Goal: Task Accomplishment & Management: Use online tool/utility

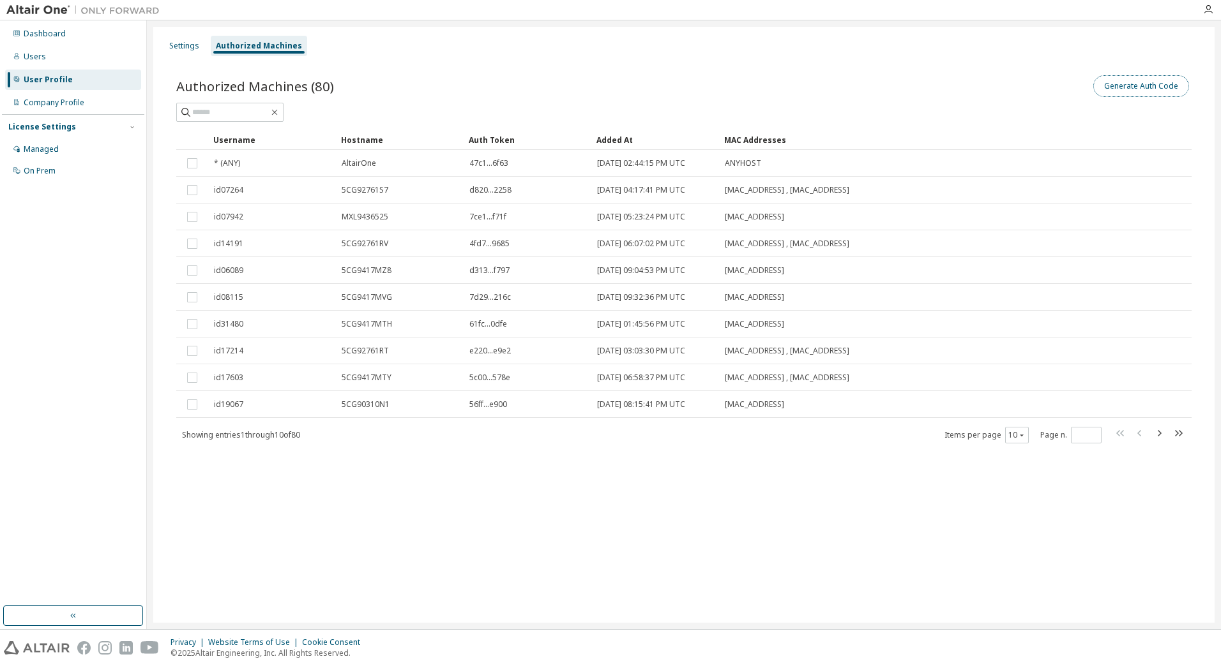
click at [1122, 87] on button "Generate Auth Code" at bounding box center [1141, 86] width 96 height 22
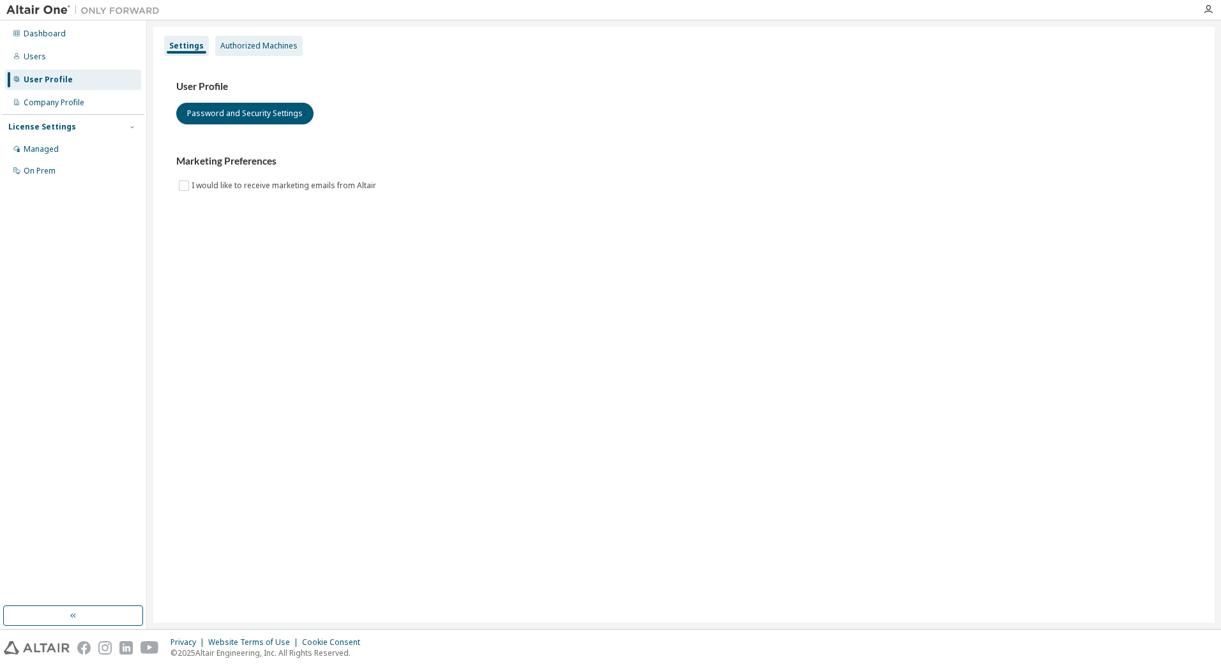
click at [248, 48] on div "Authorized Machines" at bounding box center [258, 46] width 77 height 10
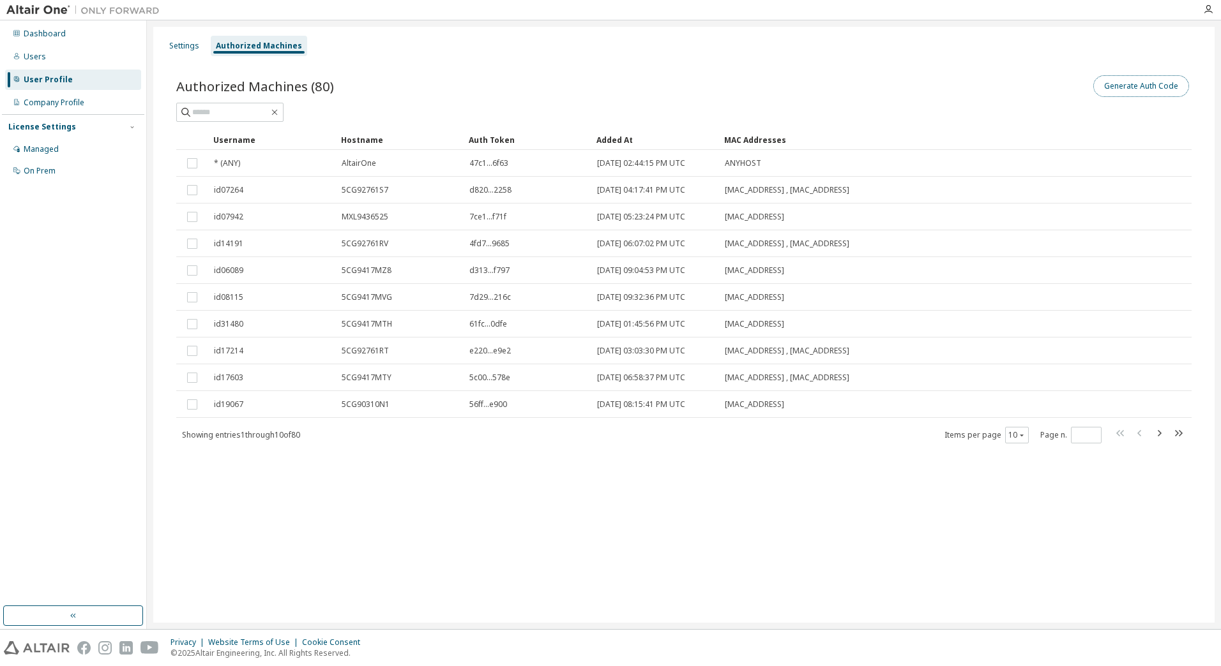
click at [1148, 82] on button "Generate Auth Code" at bounding box center [1141, 86] width 96 height 22
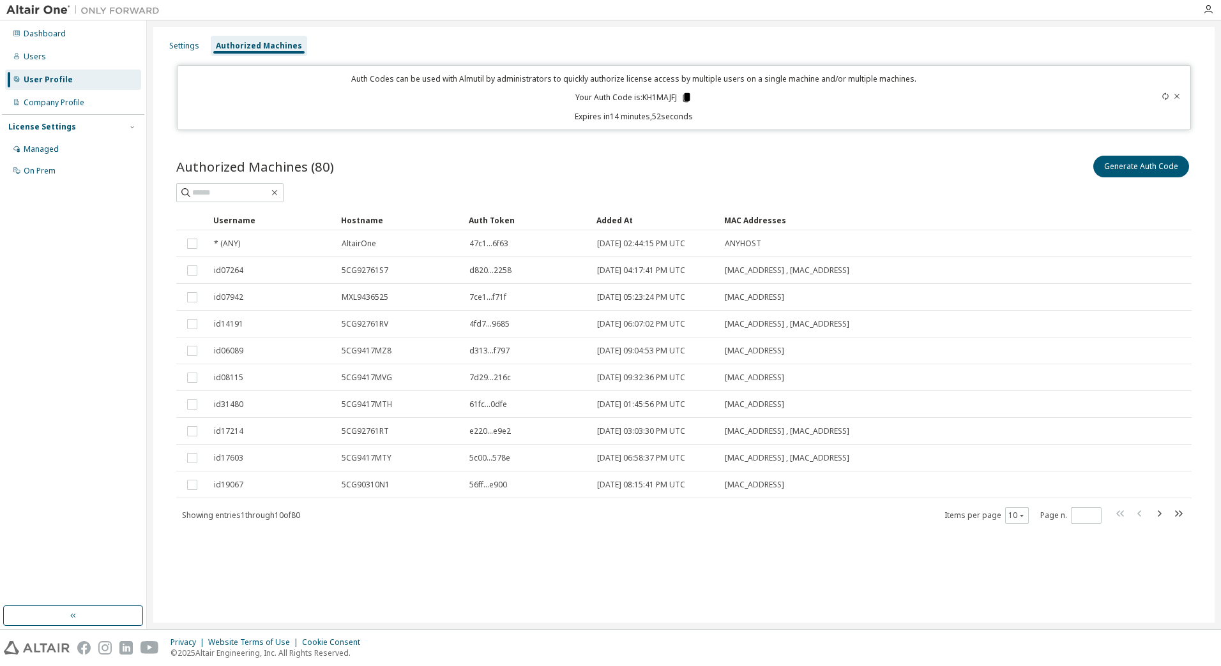
click at [685, 96] on icon at bounding box center [686, 97] width 7 height 9
click at [687, 94] on icon at bounding box center [686, 97] width 7 height 9
